Goal: Task Accomplishment & Management: Use online tool/utility

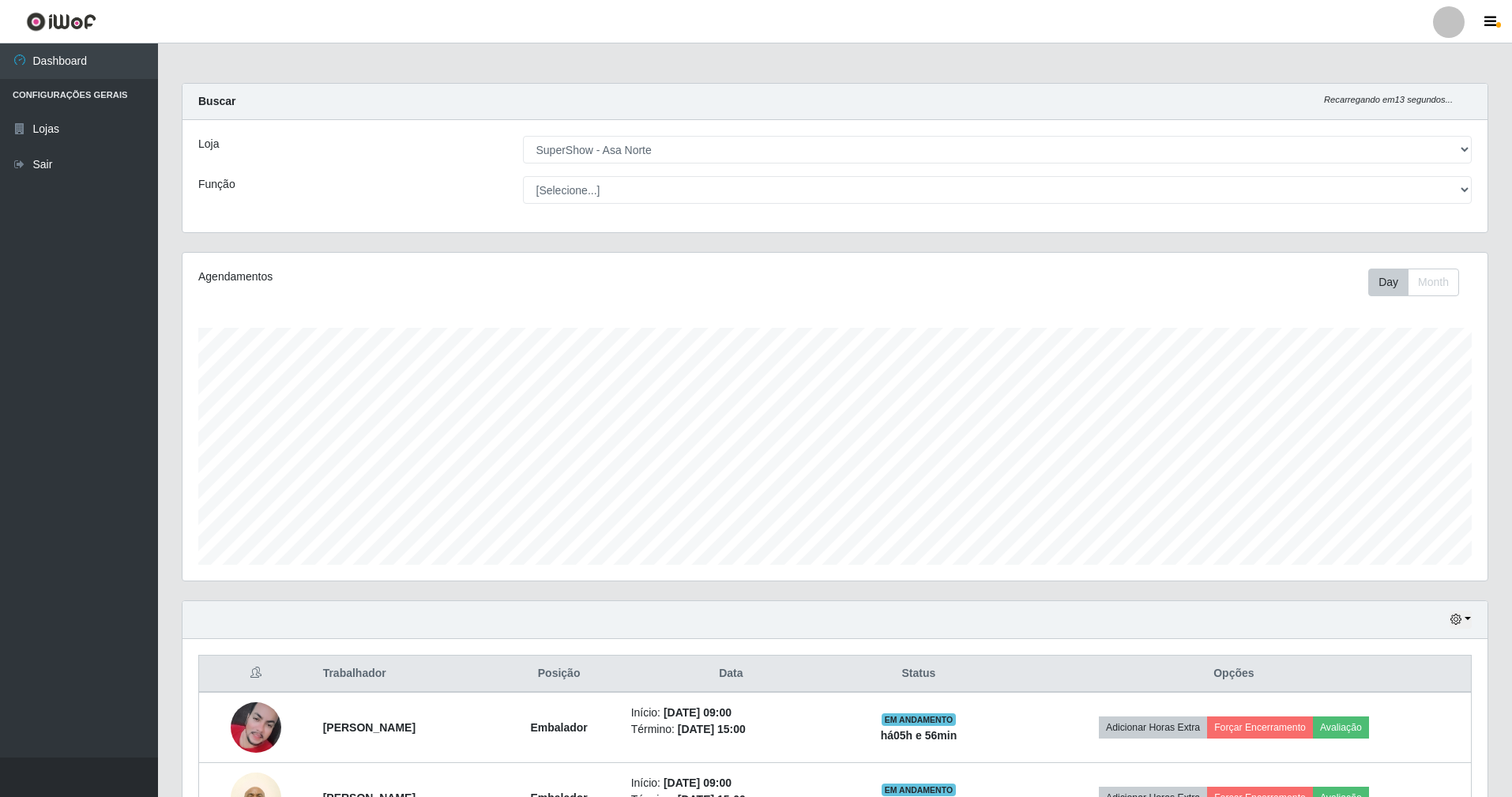
select select "71"
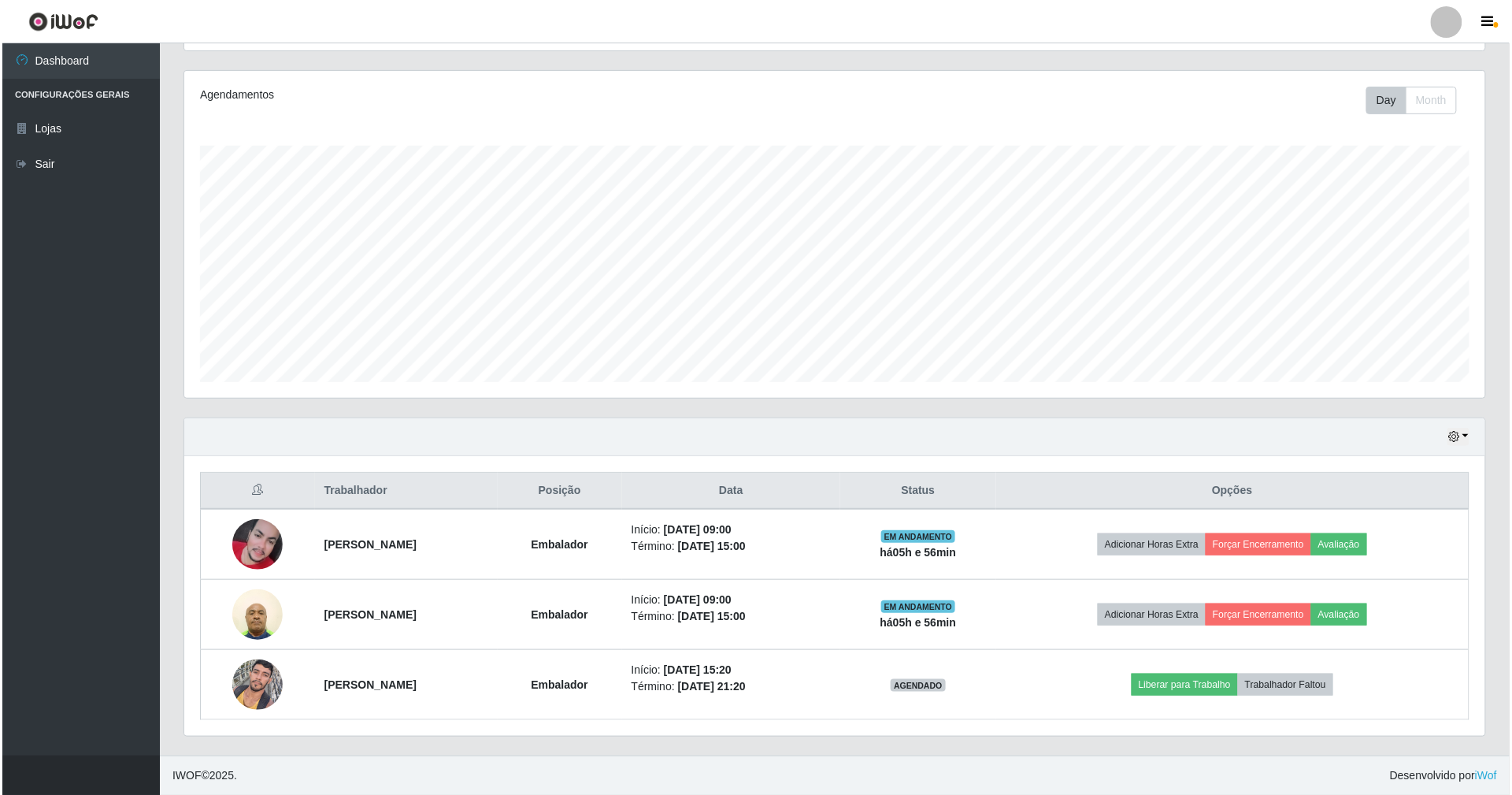
scroll to position [328, 1301]
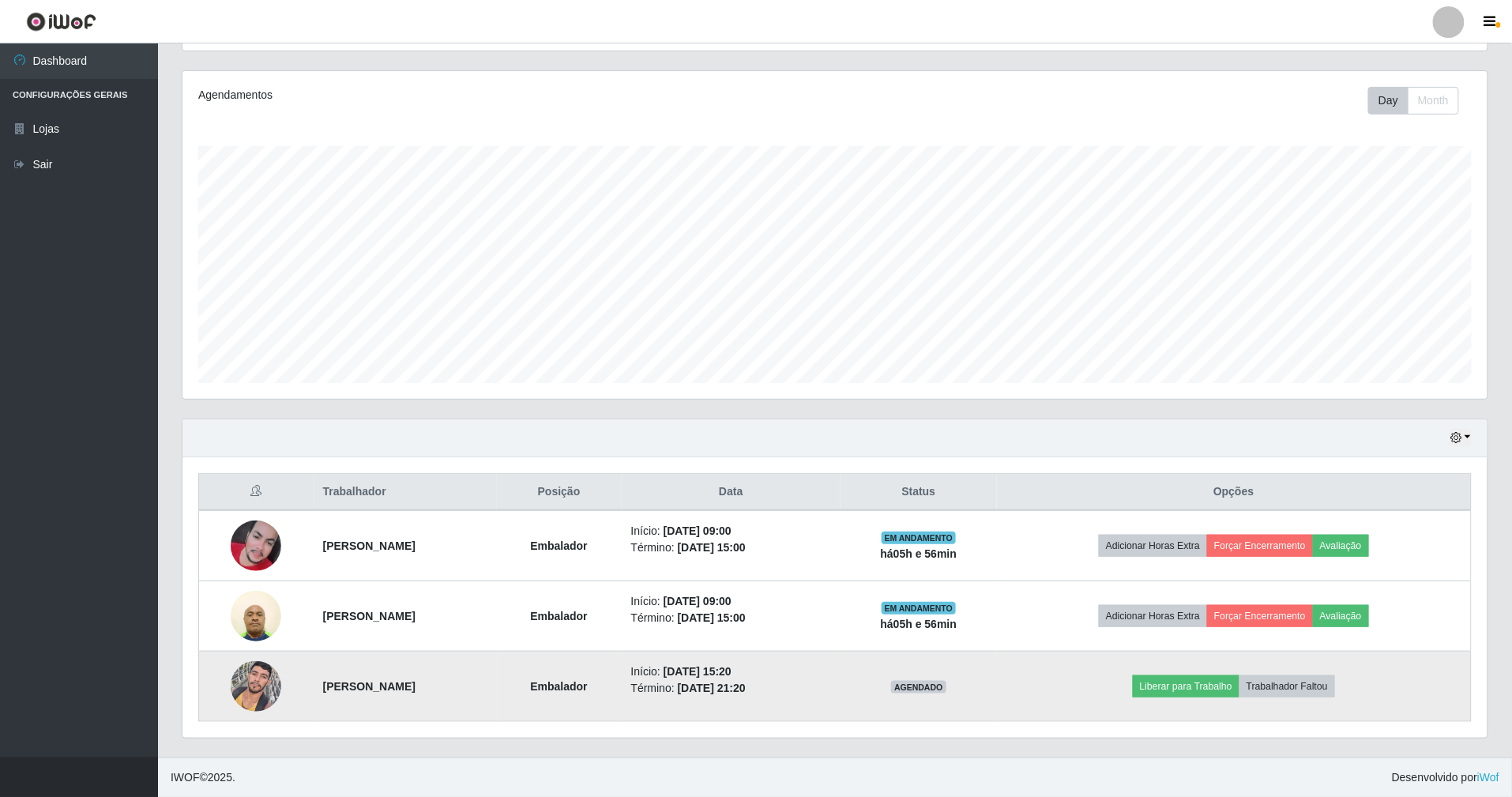
click at [271, 680] on img at bounding box center [256, 686] width 50 height 67
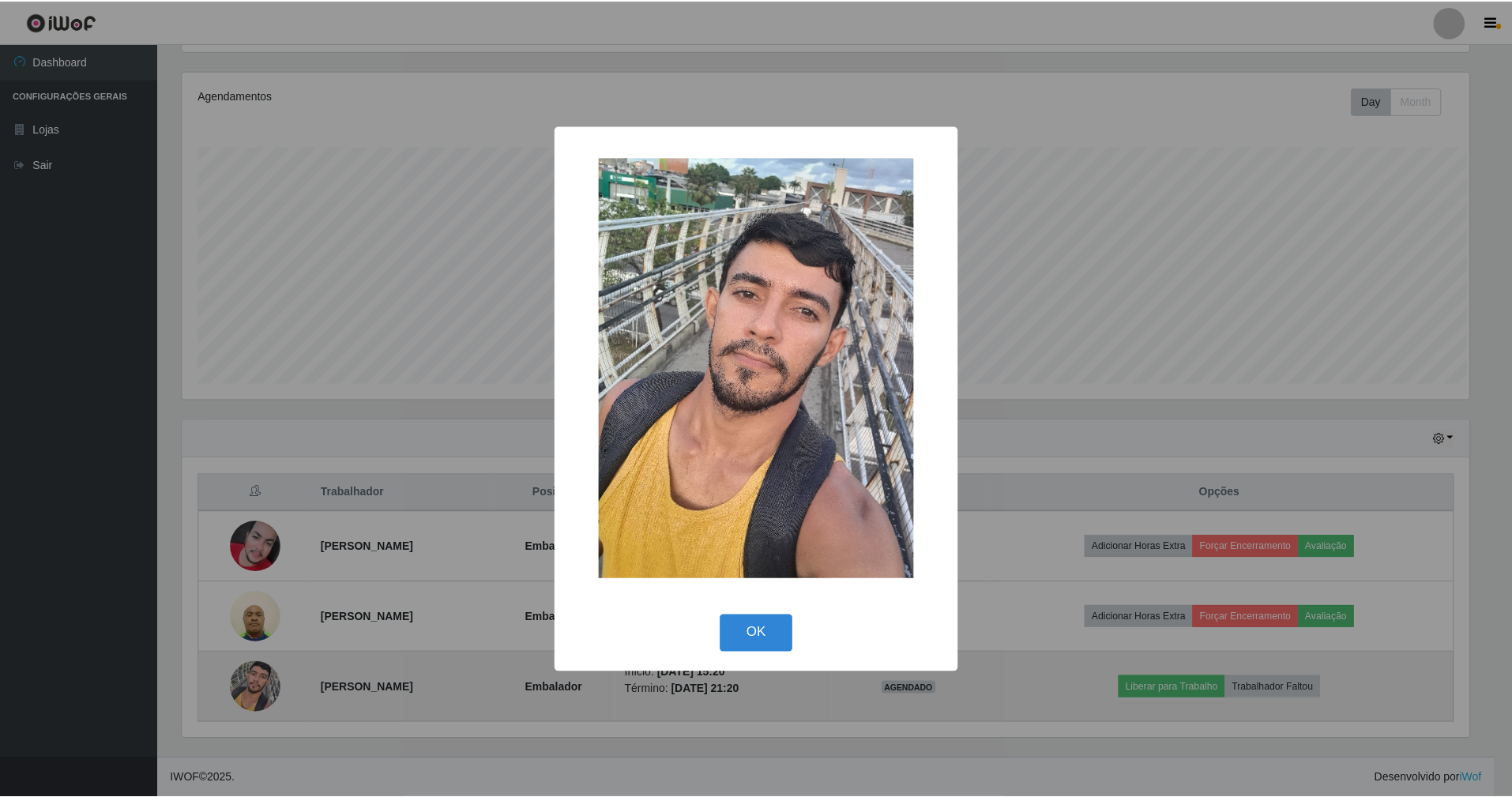
scroll to position [329, 1291]
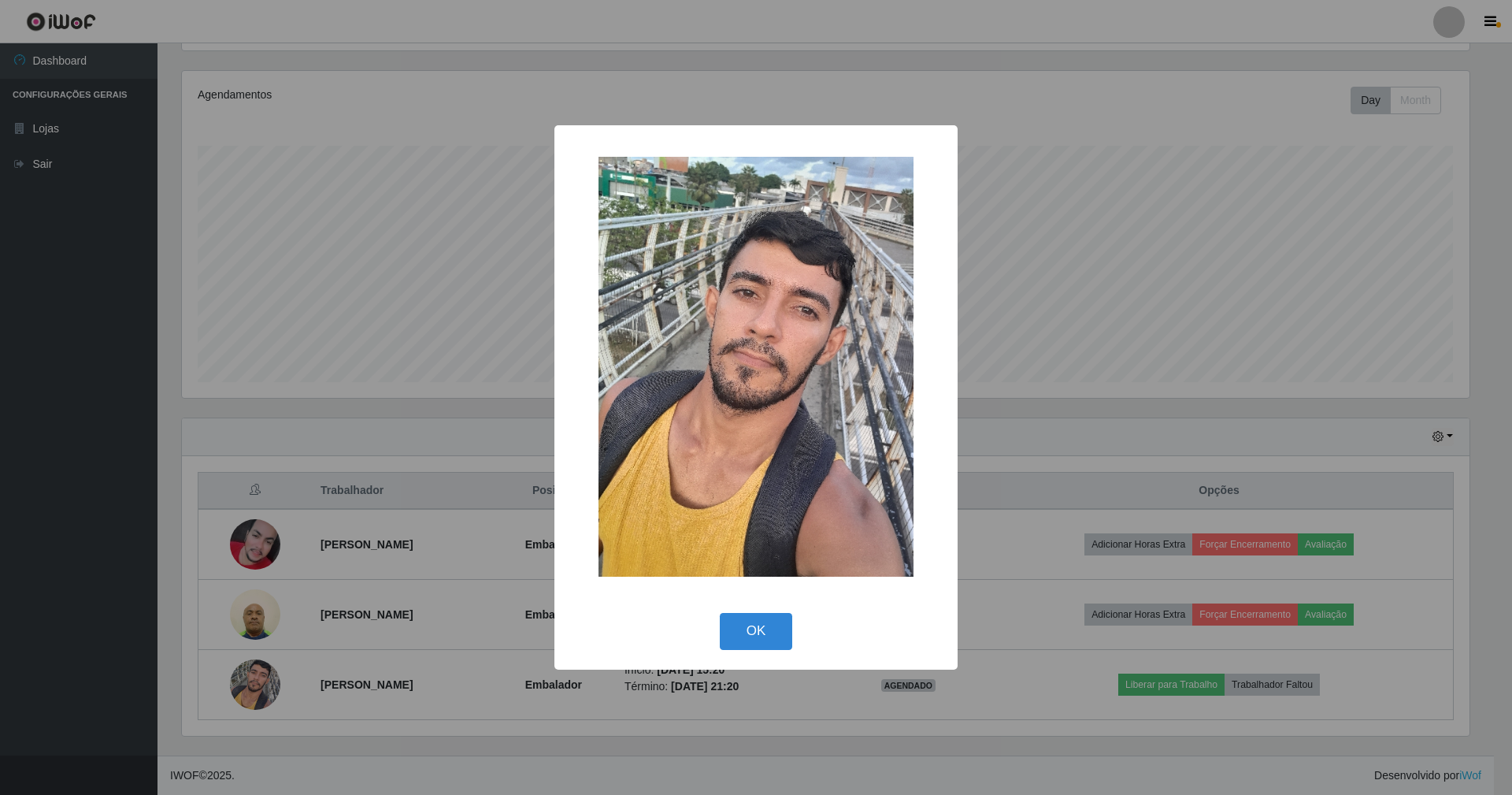
click at [720, 612] on button "OK" at bounding box center [756, 631] width 73 height 37
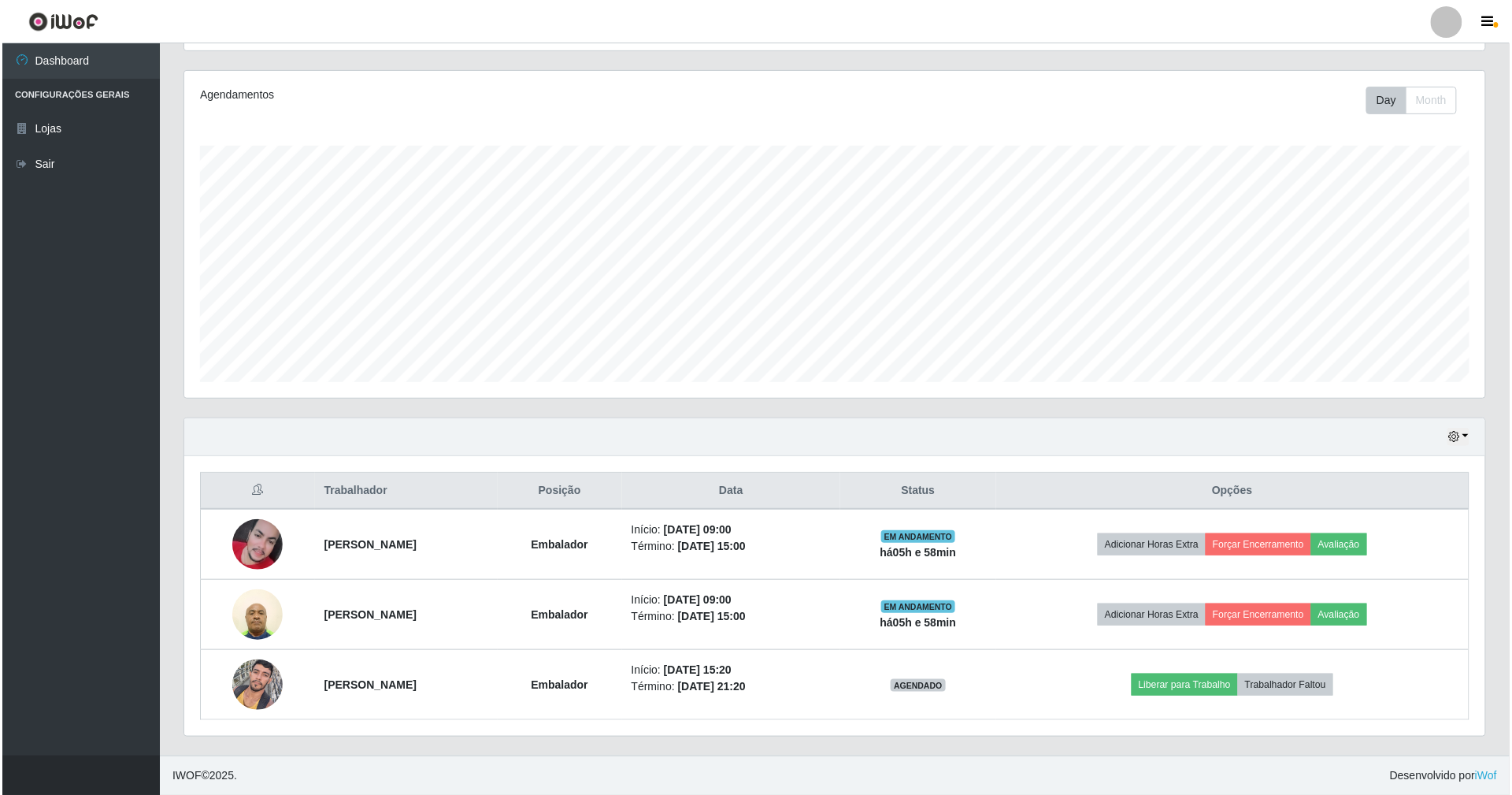
scroll to position [184, 0]
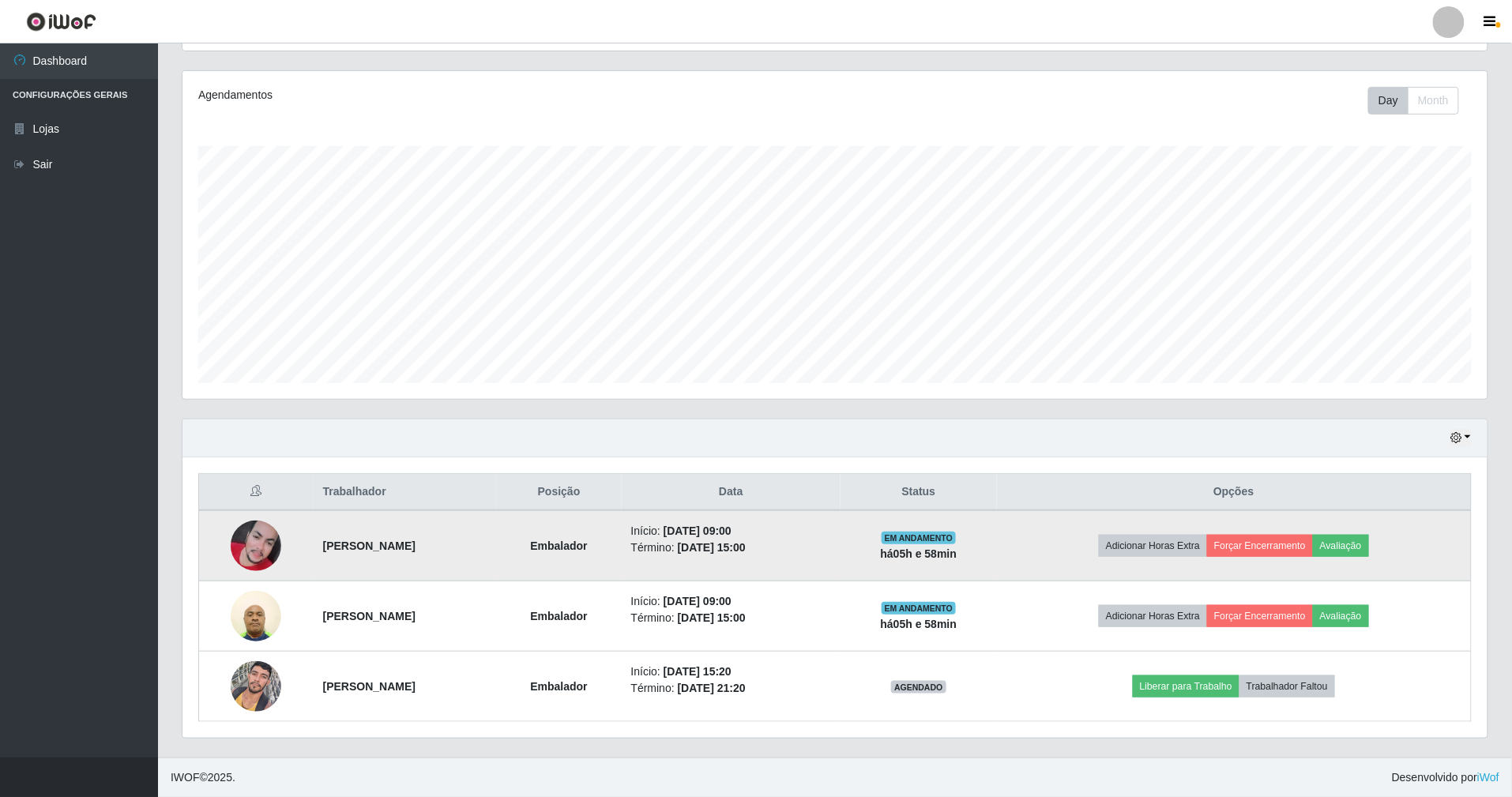
click at [259, 554] on img at bounding box center [256, 545] width 50 height 50
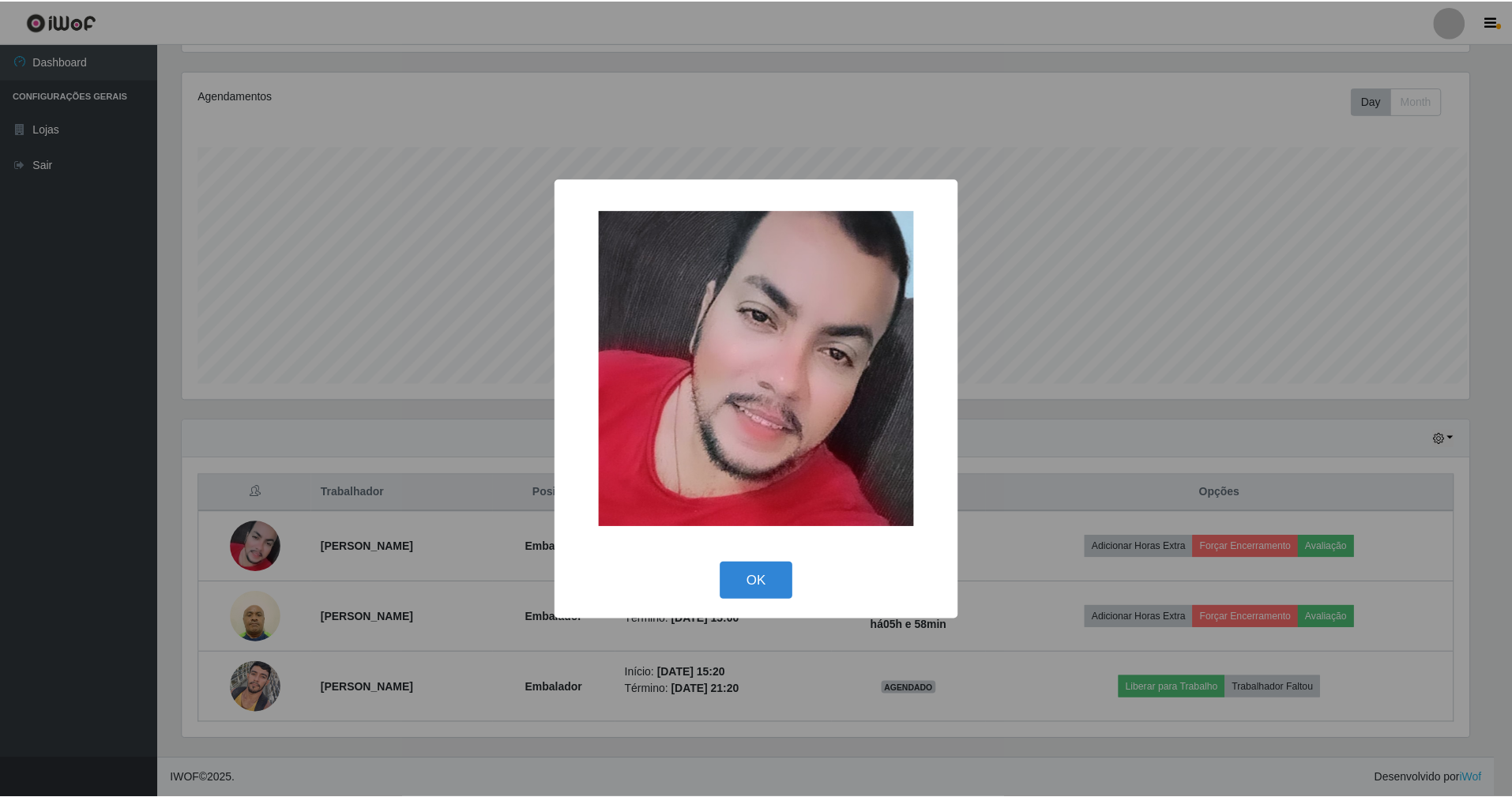
scroll to position [329, 1291]
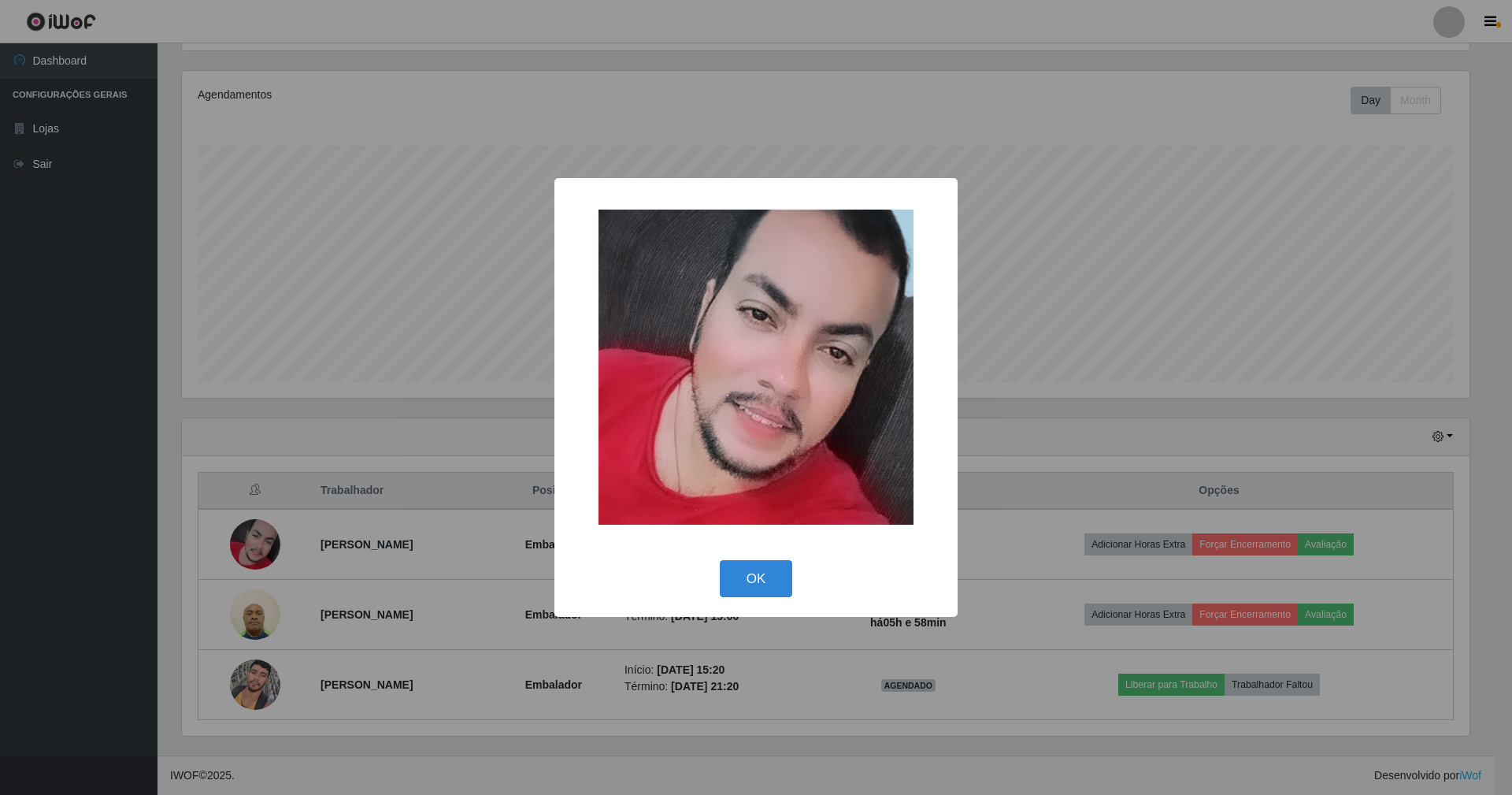
click at [720, 560] on button "OK" at bounding box center [756, 578] width 73 height 37
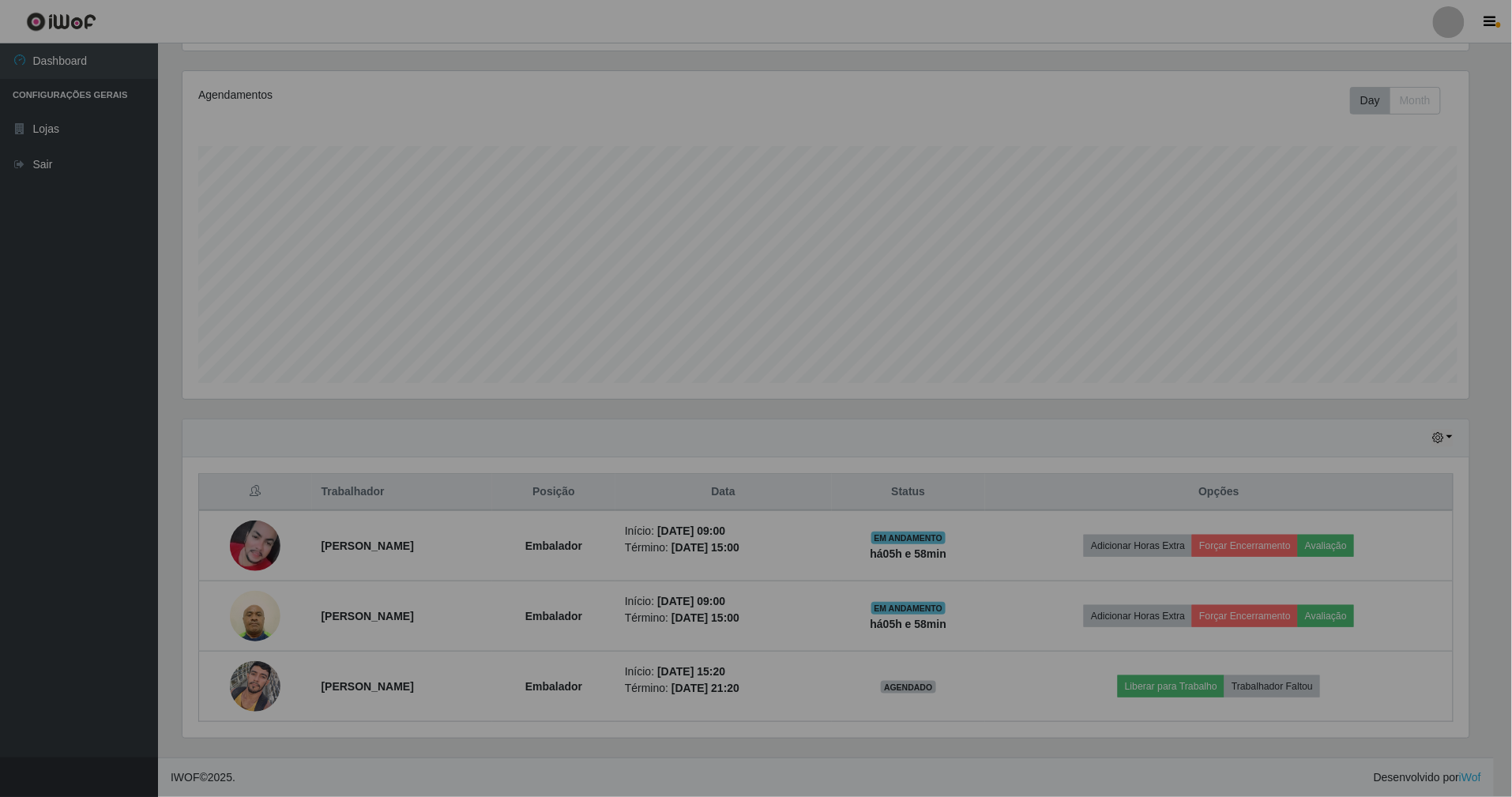
scroll to position [329, 1305]
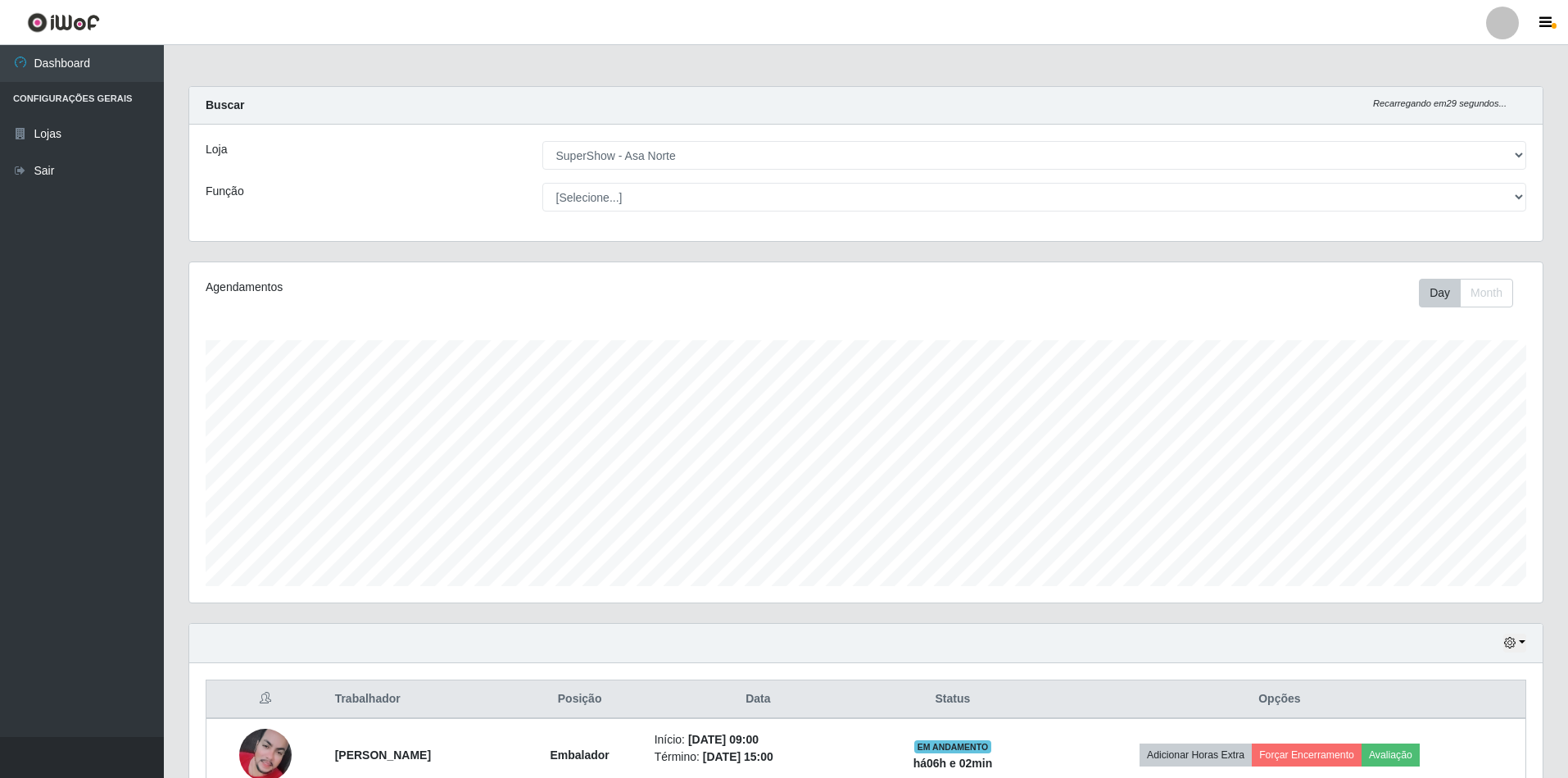
select select "71"
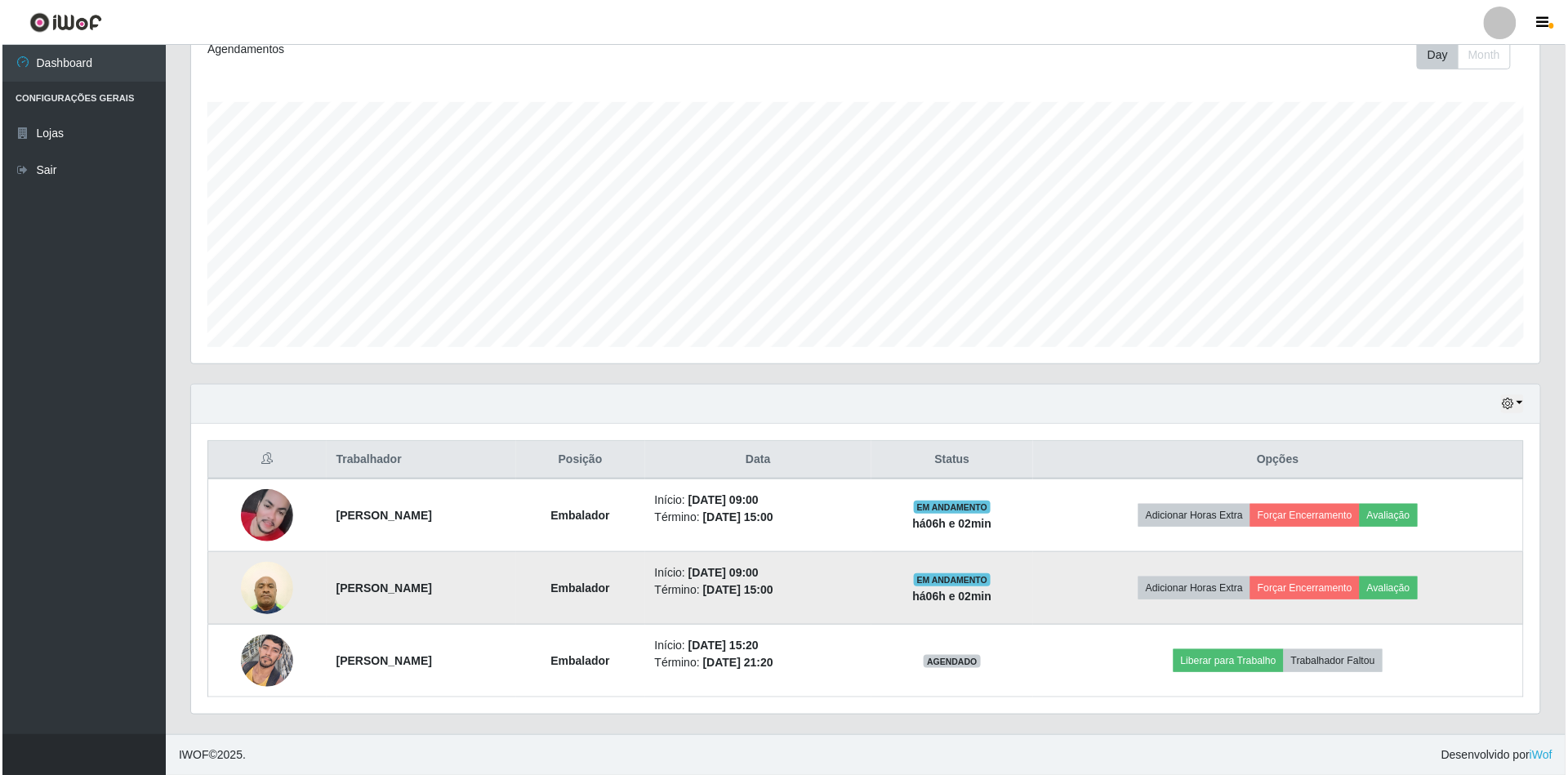
scroll to position [340, 1349]
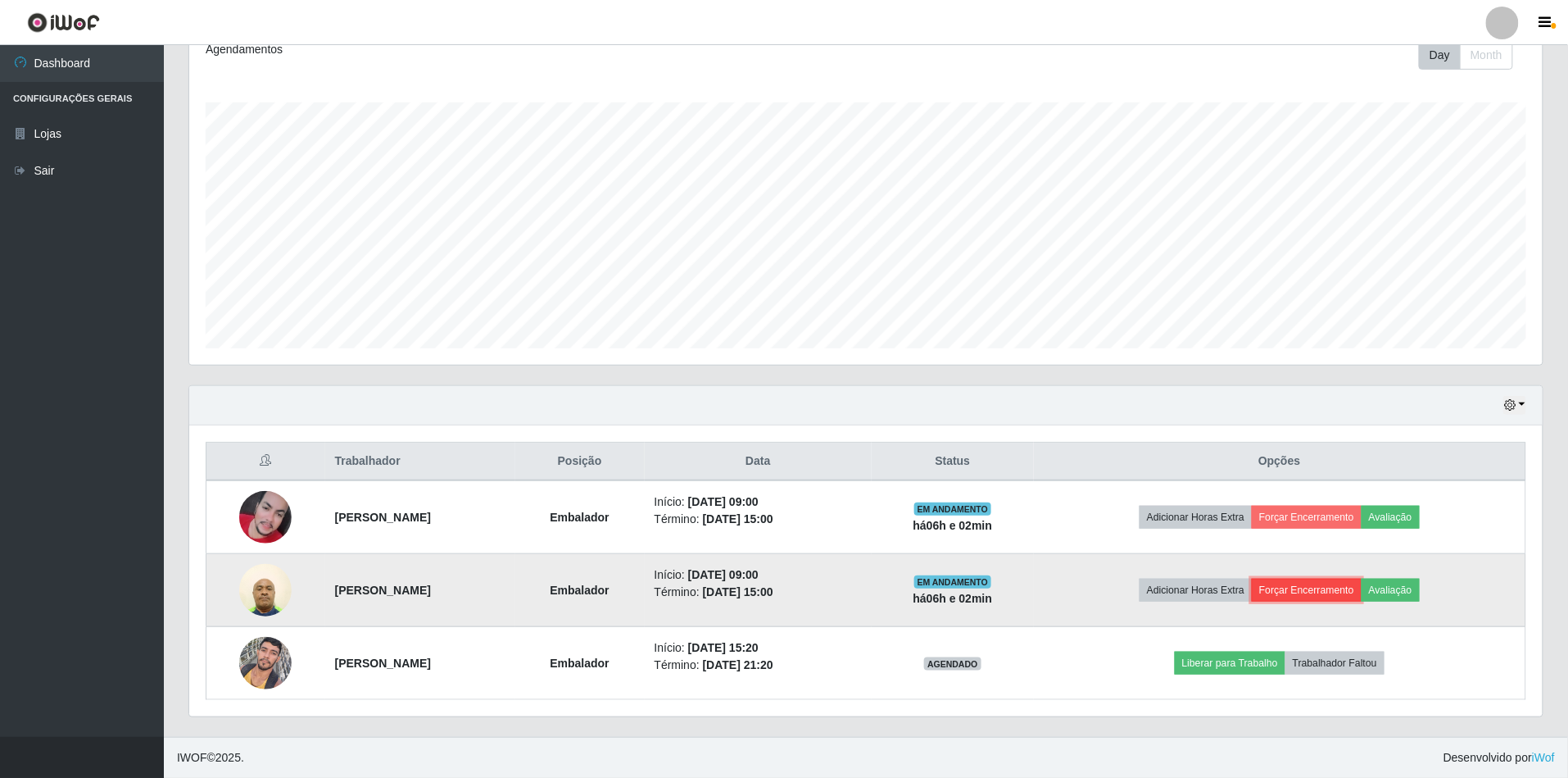
click at [1358, 588] on button "Forçar Encerramento" at bounding box center [1307, 590] width 110 height 23
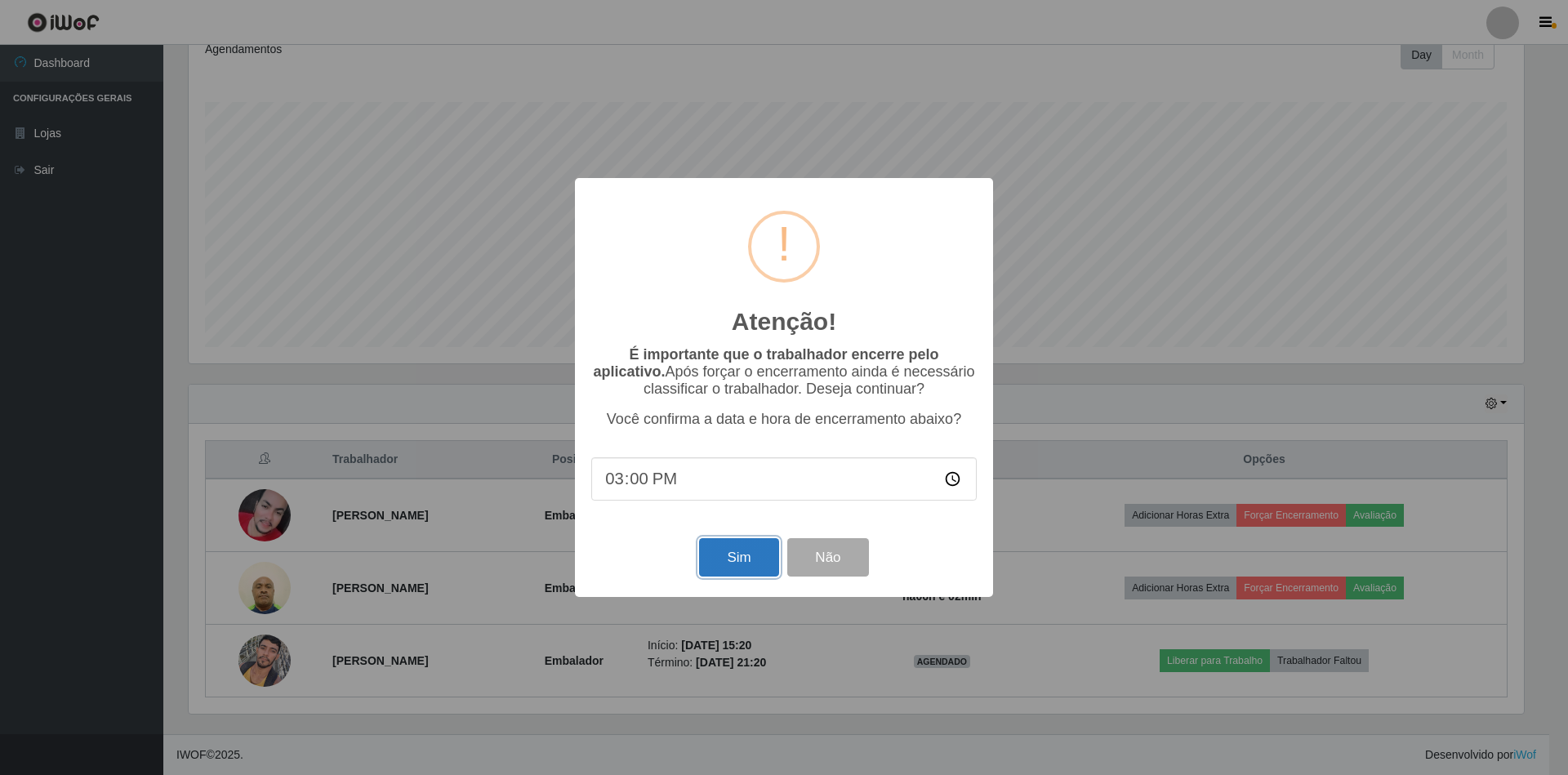
click at [709, 558] on button "Sim" at bounding box center [739, 557] width 79 height 38
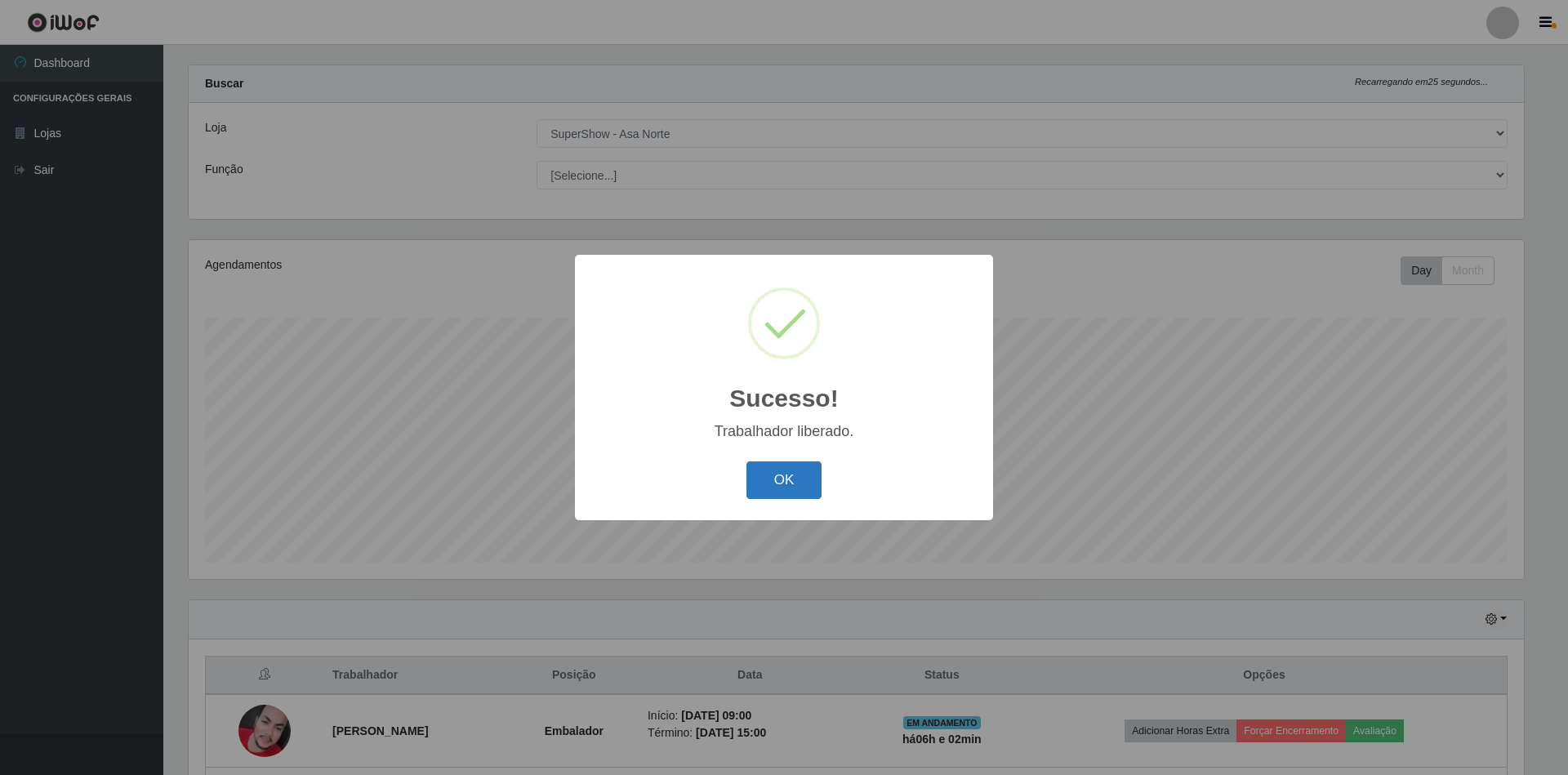
click at [784, 484] on button "OK" at bounding box center [784, 480] width 76 height 38
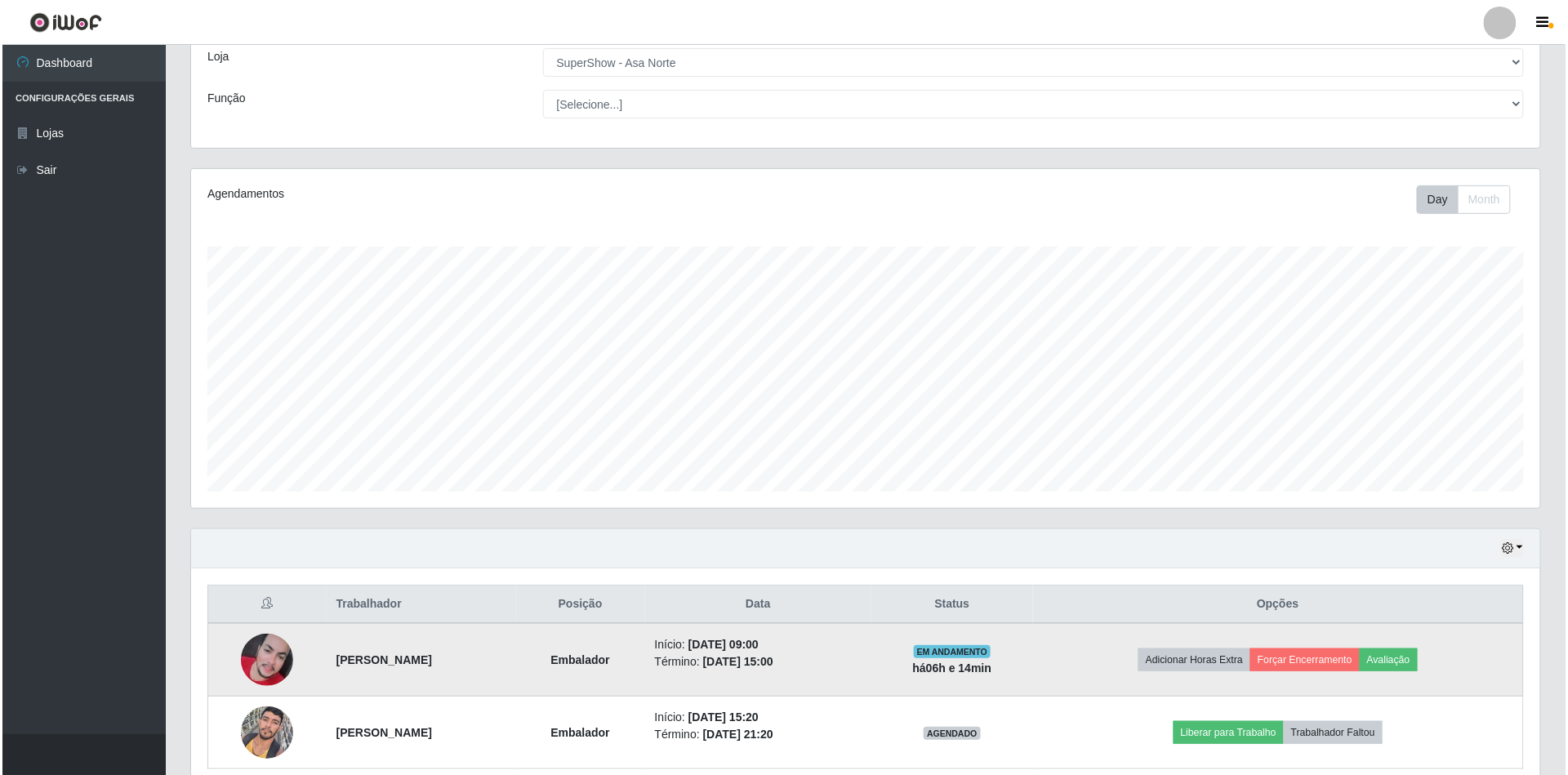
scroll to position [167, 0]
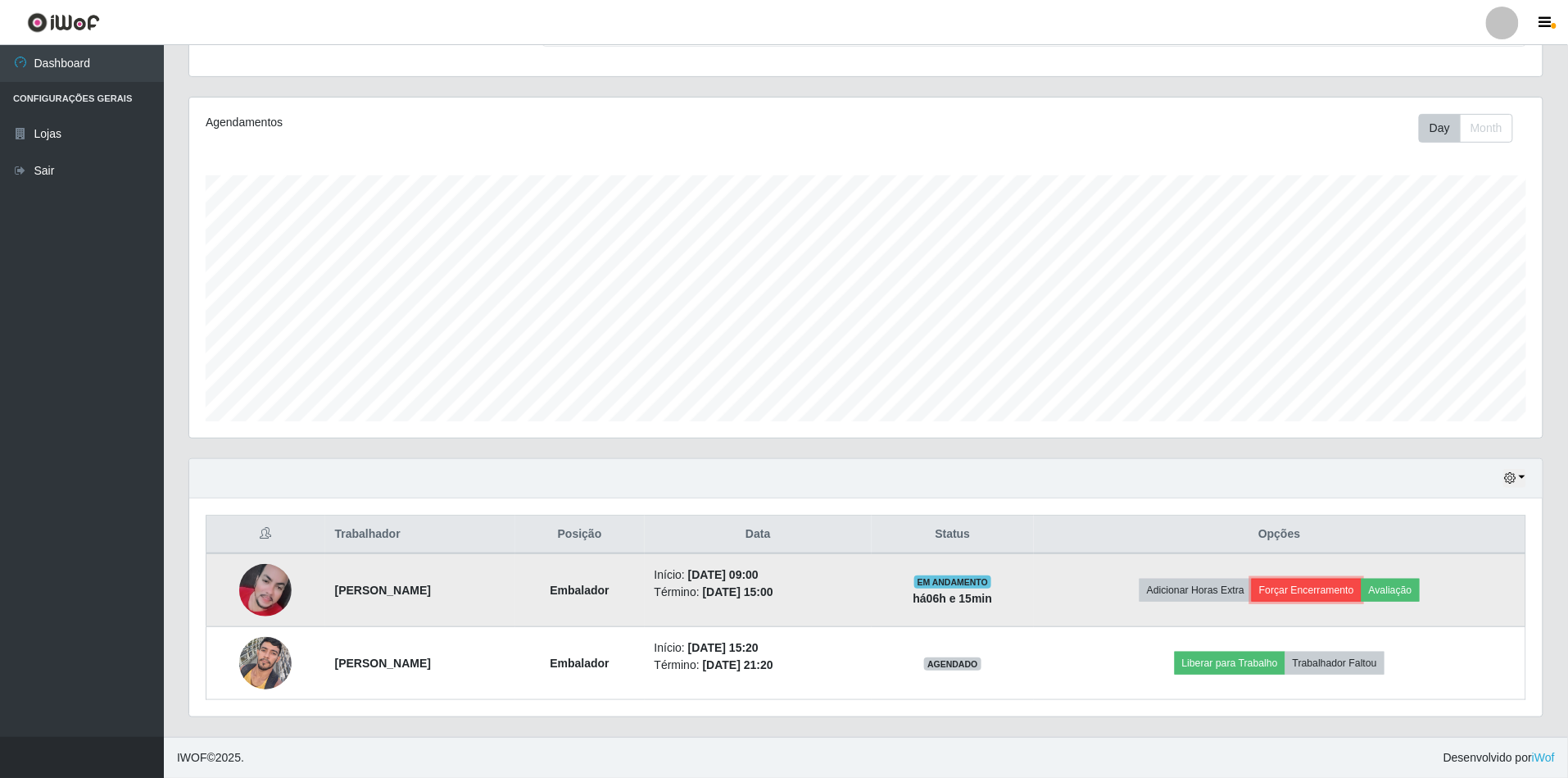
click at [1299, 587] on button "Forçar Encerramento" at bounding box center [1307, 590] width 110 height 23
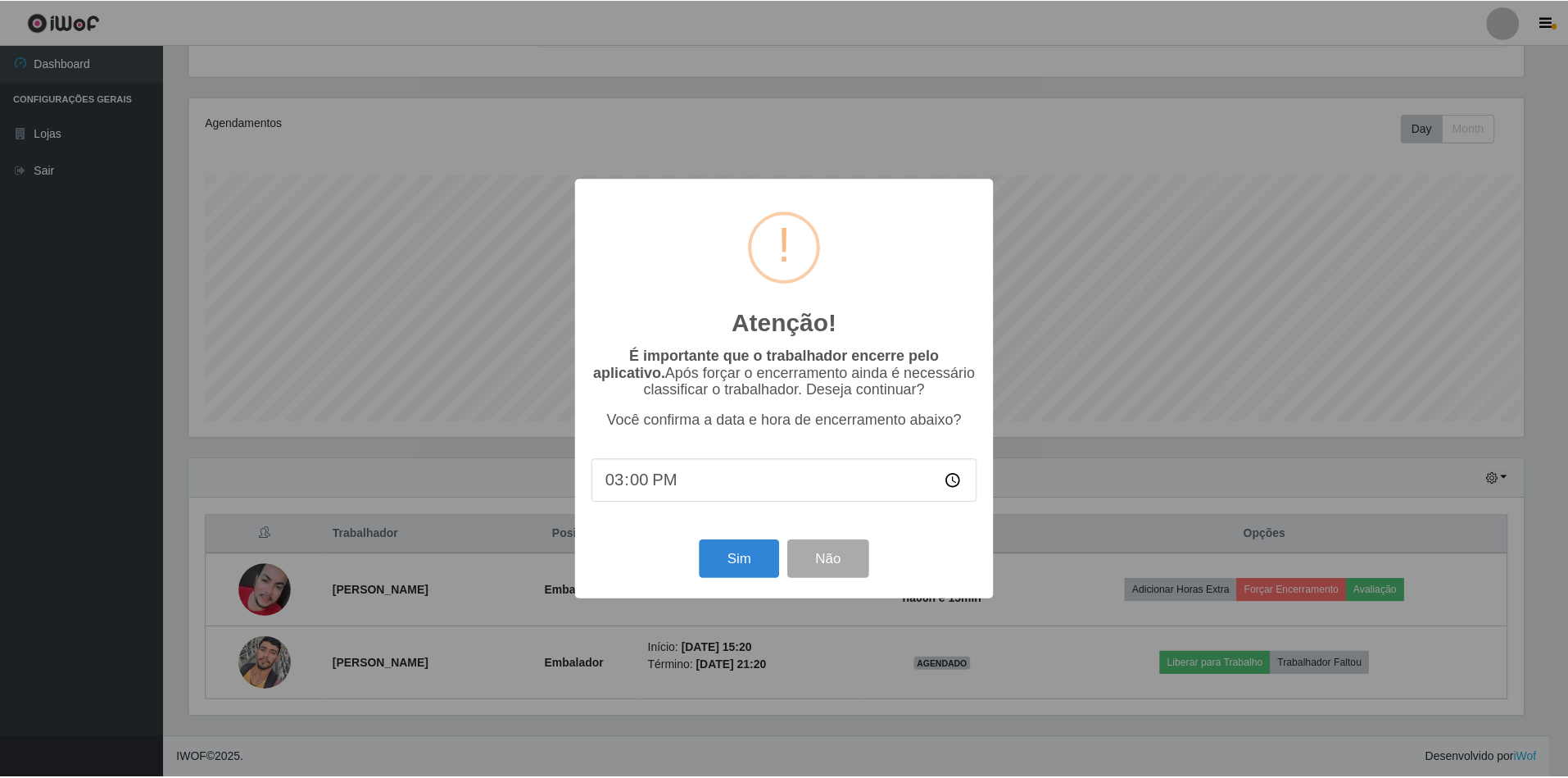
scroll to position [341, 1339]
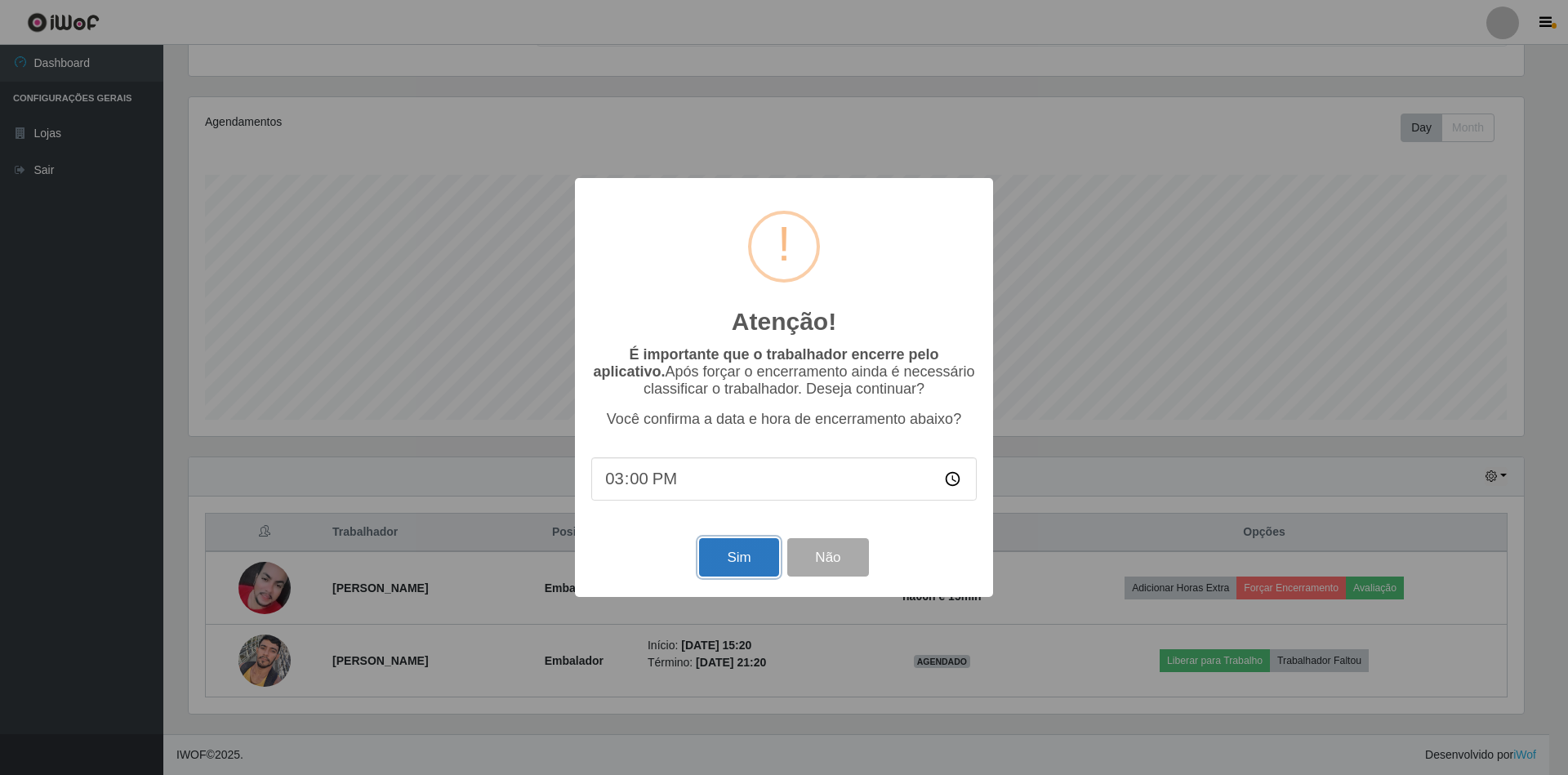
click at [755, 558] on button "Sim" at bounding box center [739, 557] width 79 height 38
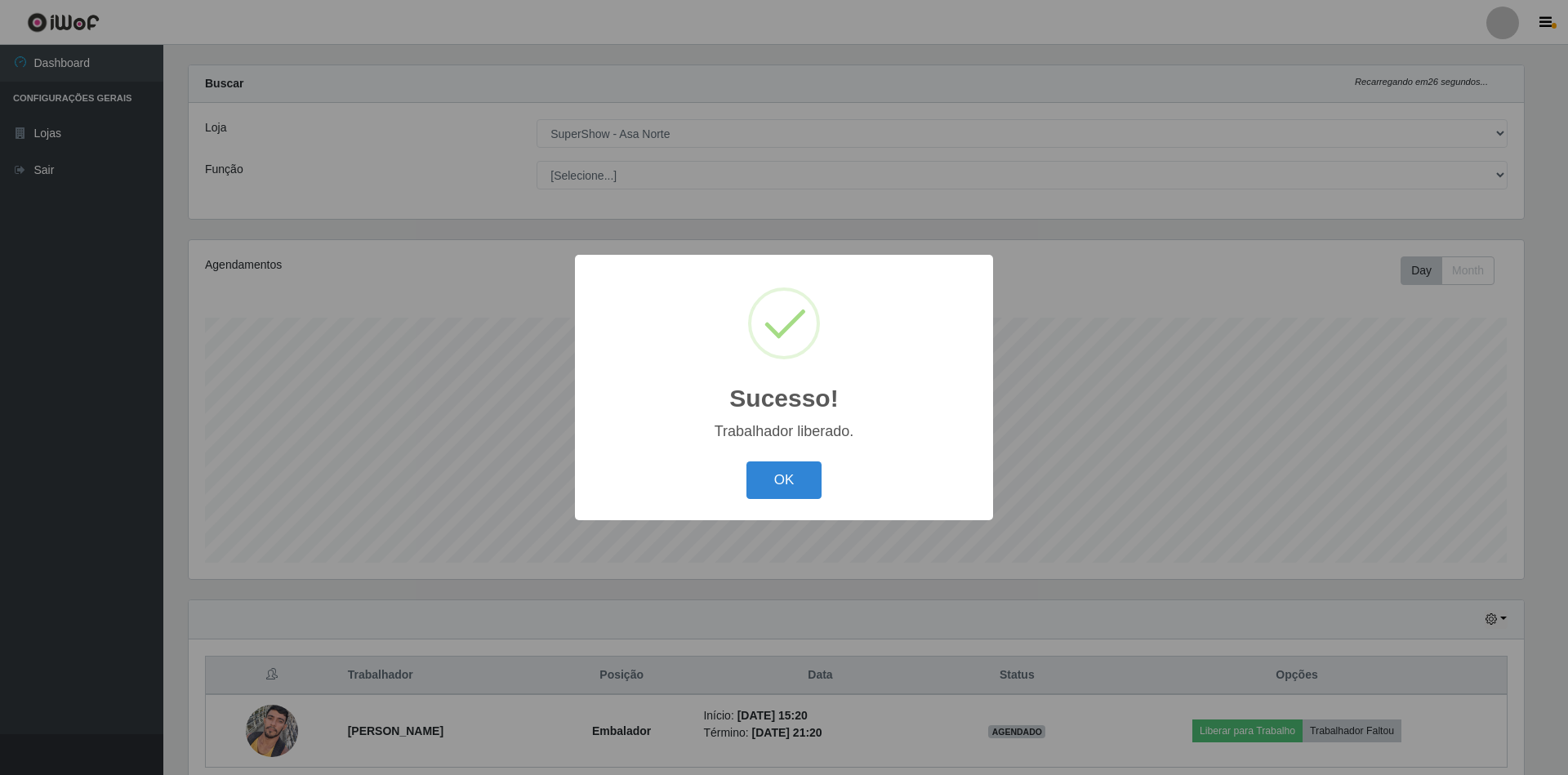
click at [747, 461] on button "OK" at bounding box center [784, 480] width 76 height 38
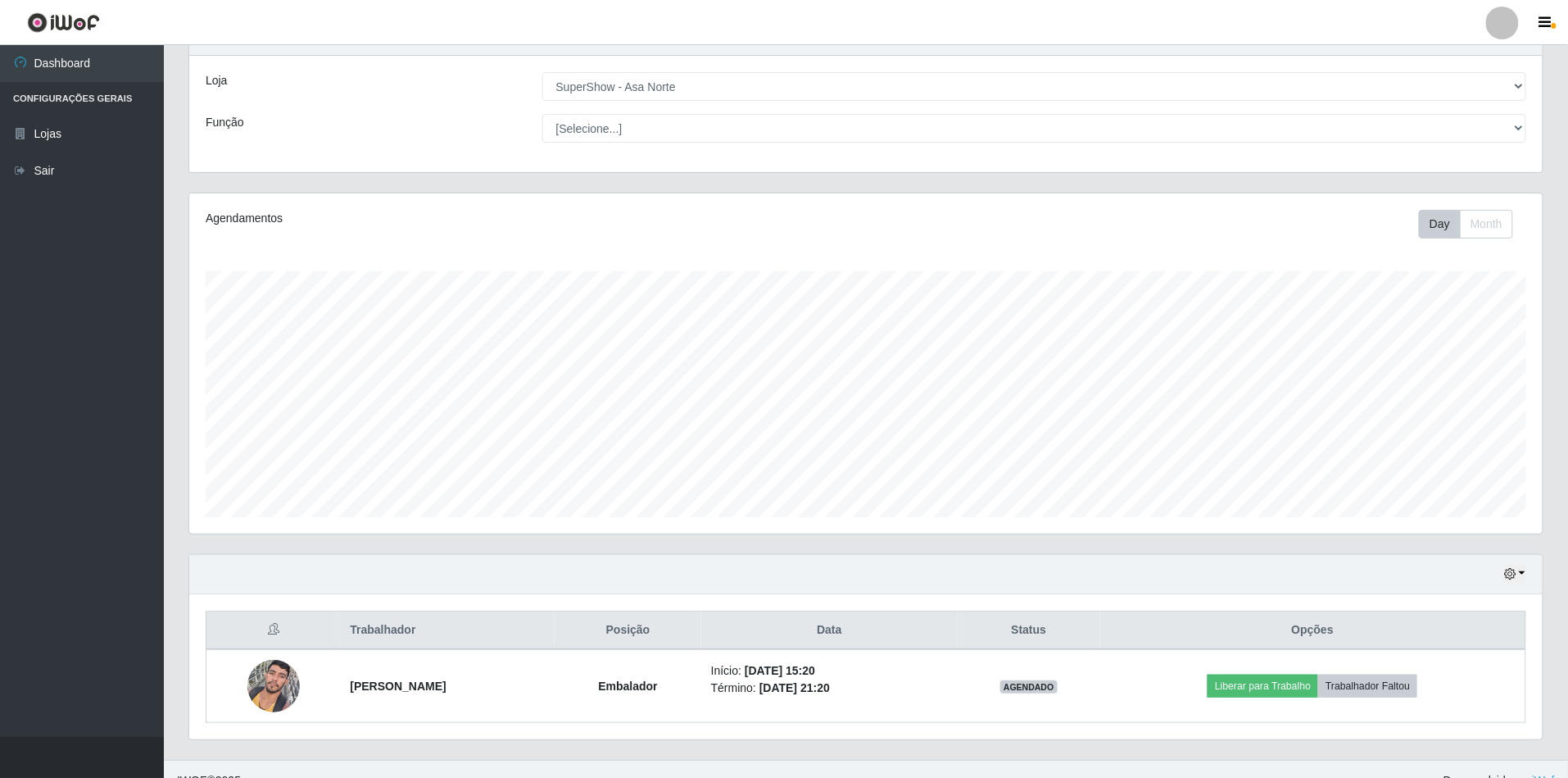
scroll to position [95, 0]
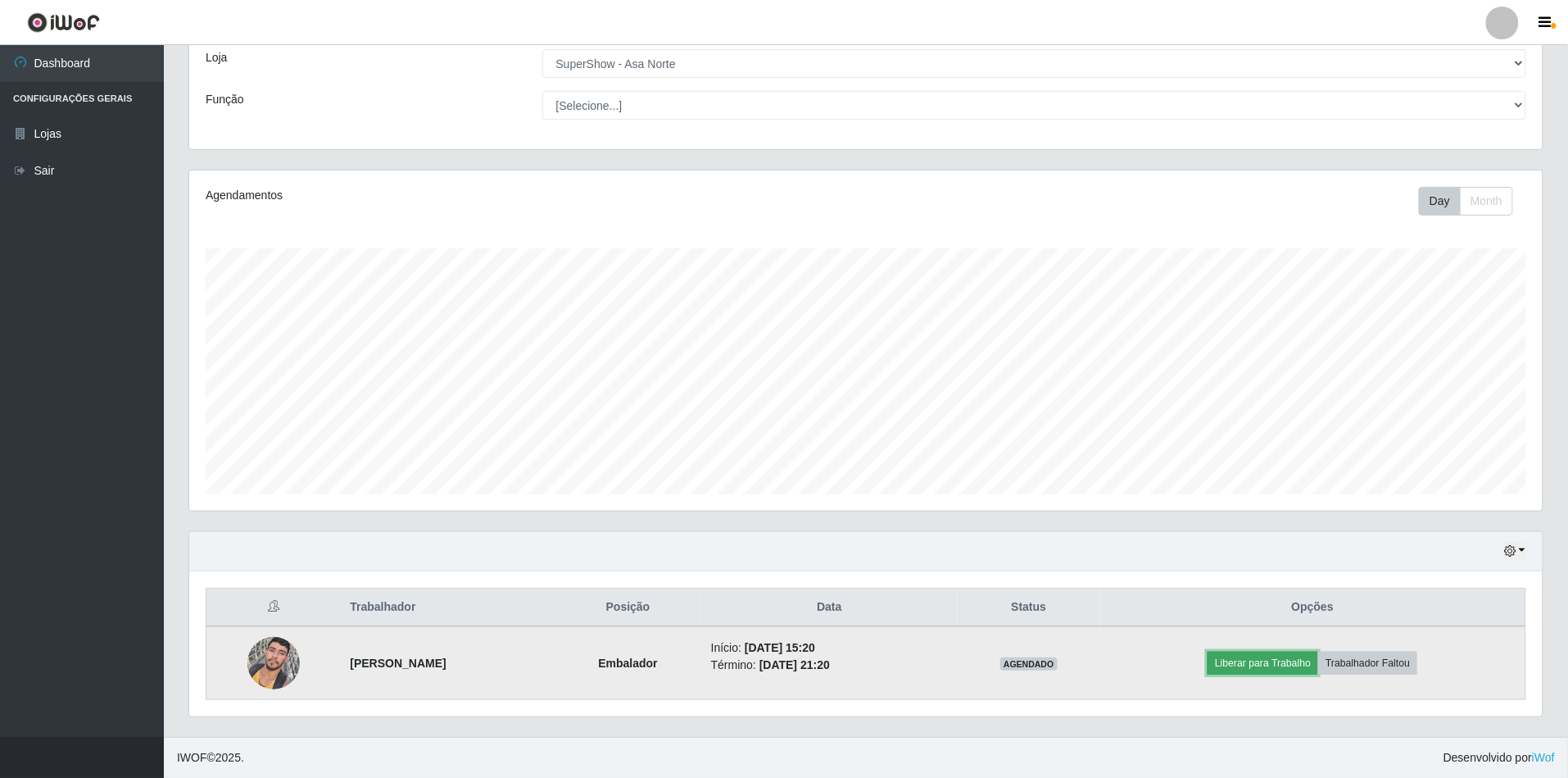
click at [1250, 663] on button "Liberar para Trabalho" at bounding box center [1262, 663] width 111 height 23
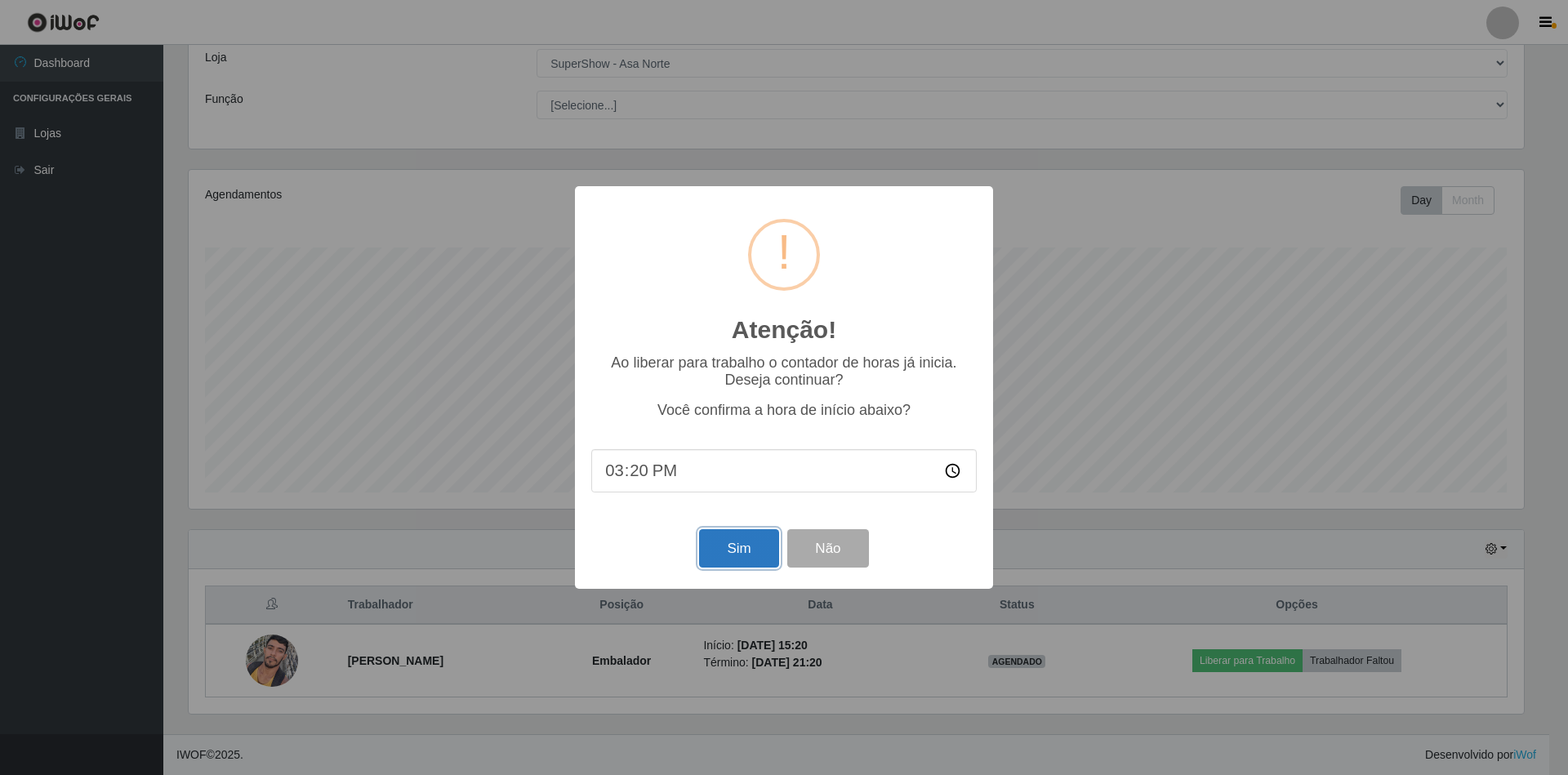
click at [749, 553] on button "Sim" at bounding box center [739, 548] width 79 height 38
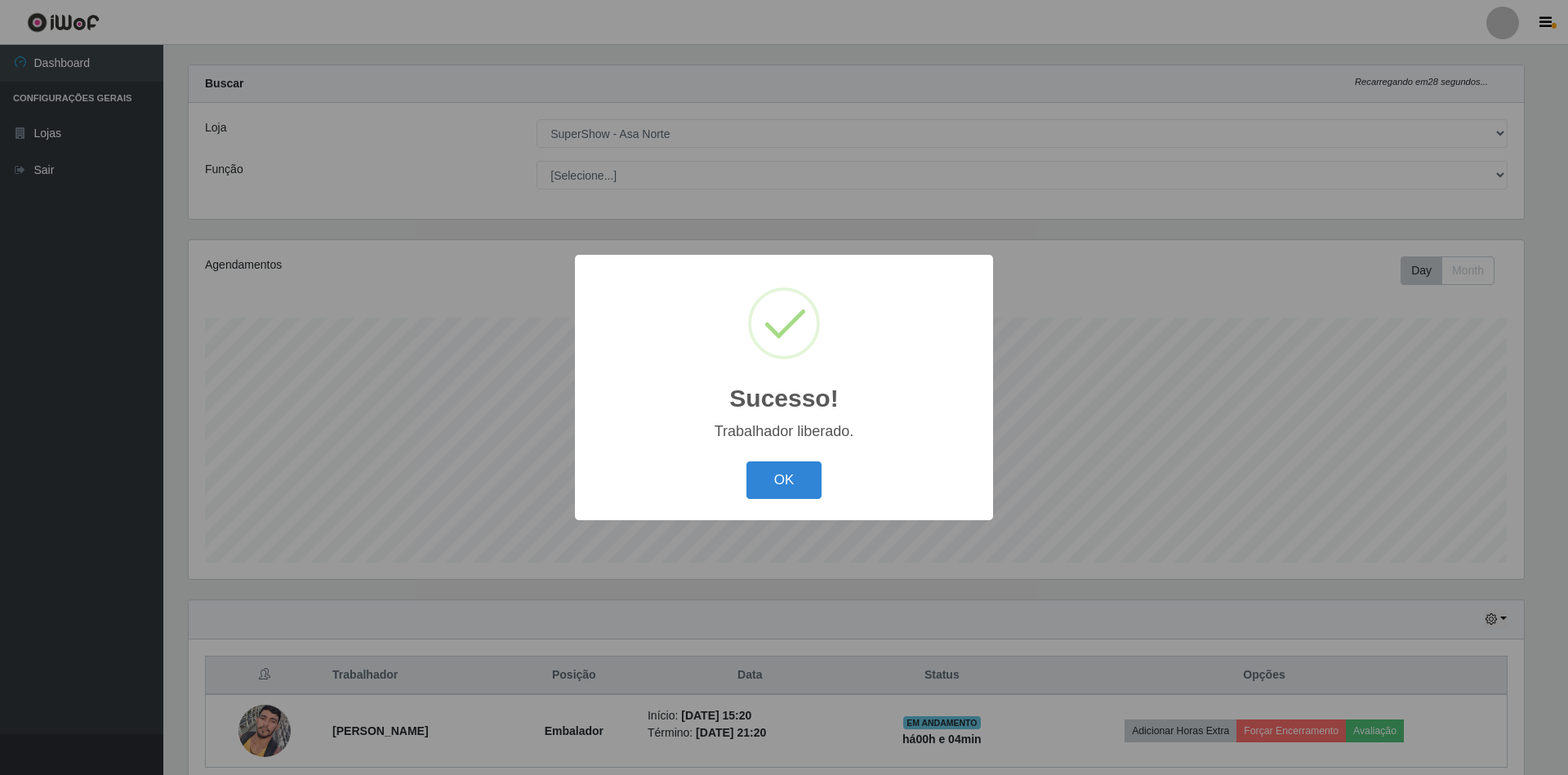
click at [747, 461] on button "OK" at bounding box center [784, 480] width 76 height 38
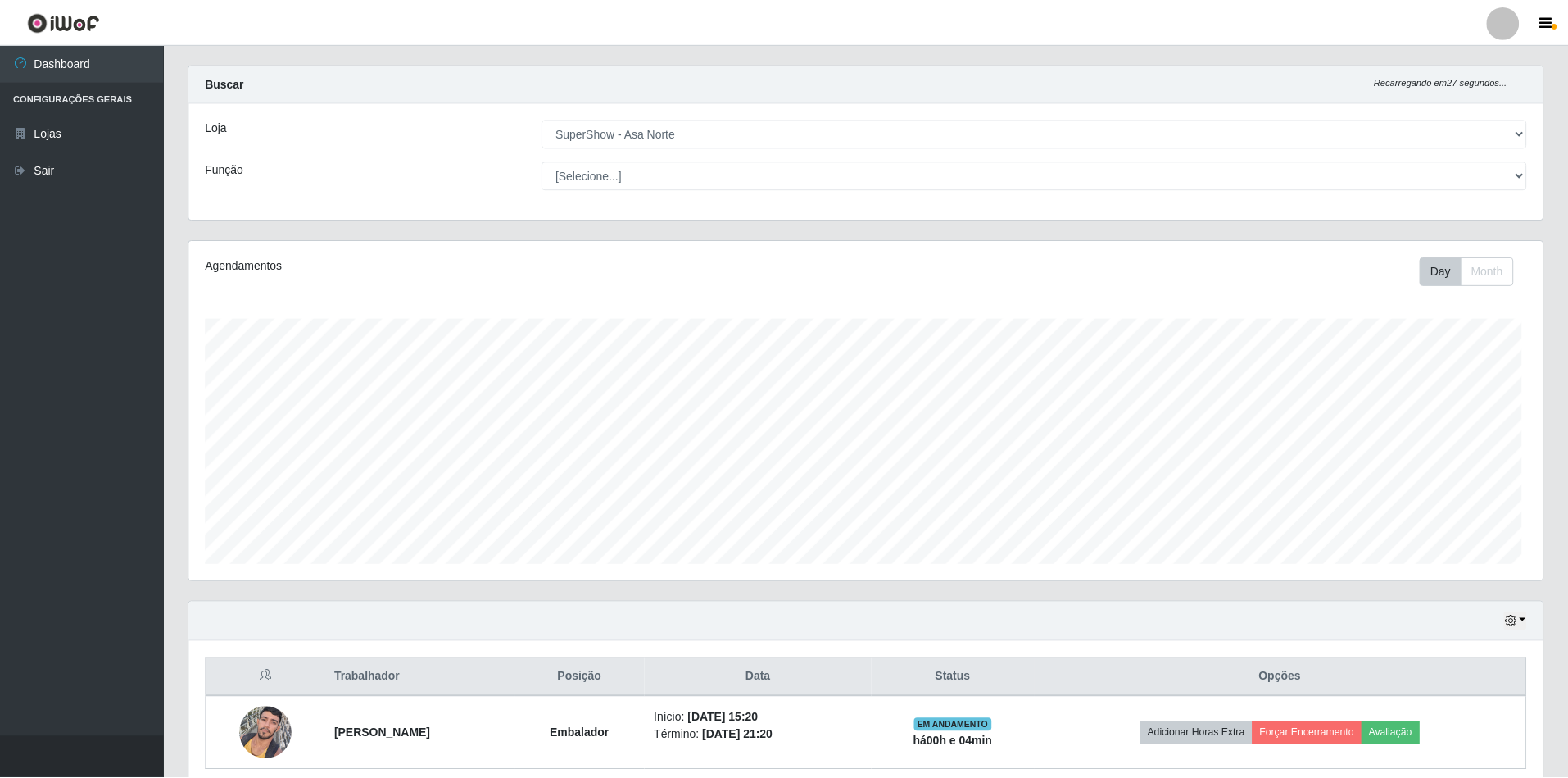
scroll to position [341, 1353]
